Goal: Find specific page/section: Find specific page/section

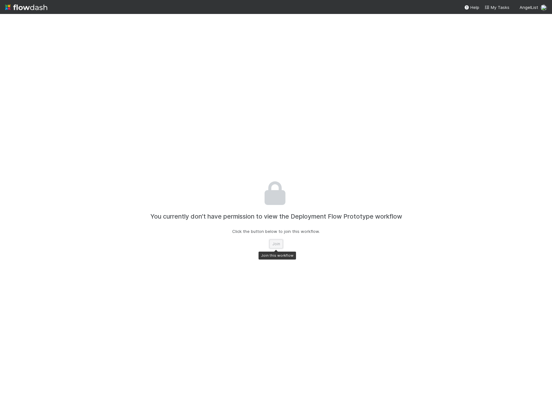
click at [273, 246] on button "Join" at bounding box center [276, 244] width 14 height 9
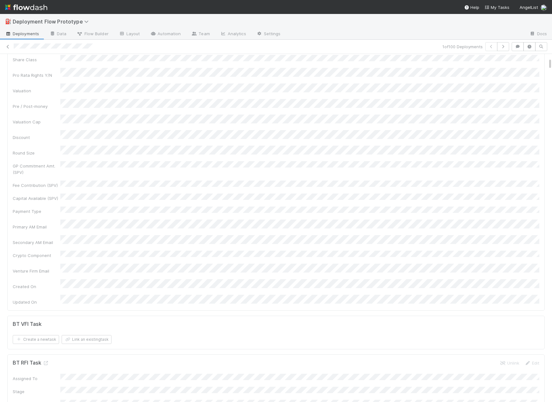
scroll to position [596, 0]
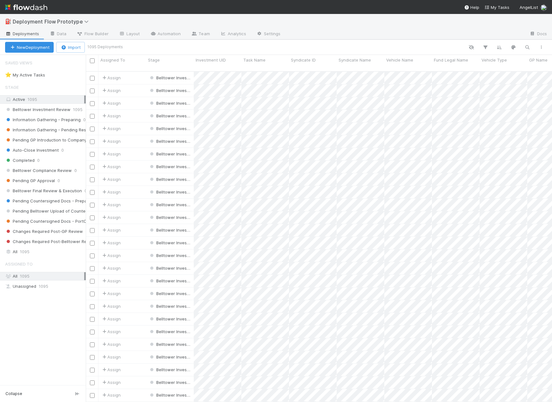
scroll to position [0, 0]
